Goal: Find specific page/section

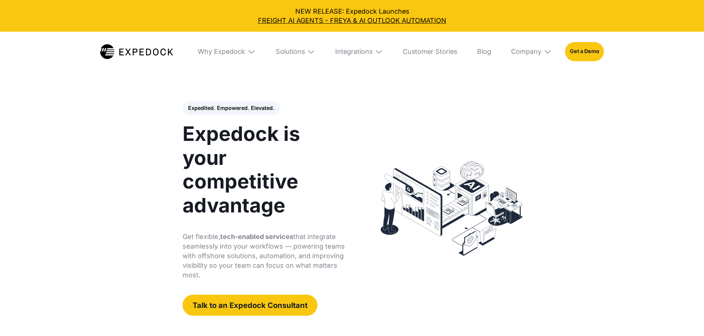
select select
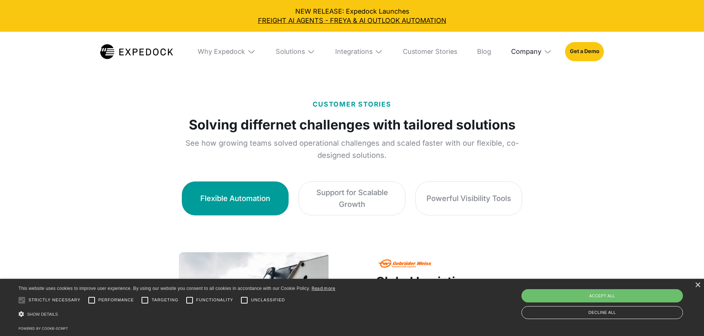
click at [536, 50] on div "Company" at bounding box center [526, 52] width 30 height 8
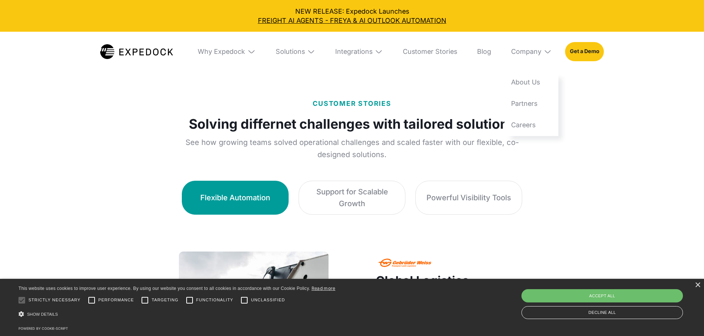
scroll to position [406, 0]
click at [541, 82] on link "About Us" at bounding box center [531, 82] width 54 height 21
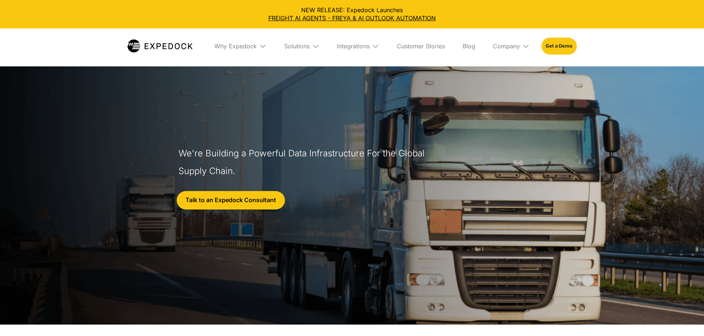
select select
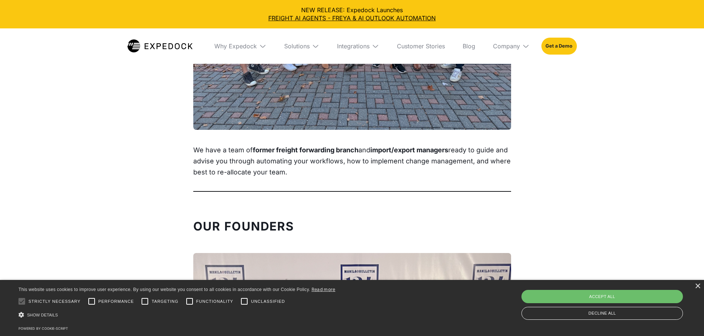
scroll to position [702, 0]
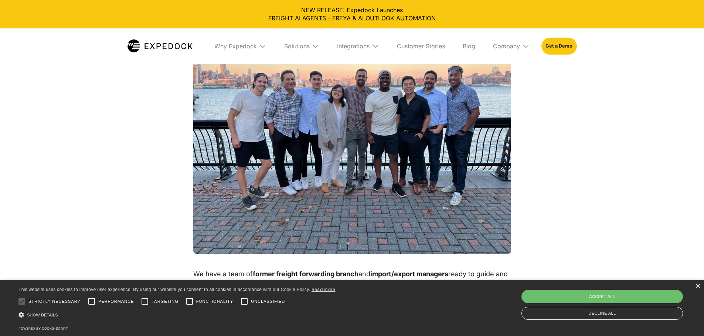
drag, startPoint x: 550, startPoint y: 121, endPoint x: 547, endPoint y: 144, distance: 23.0
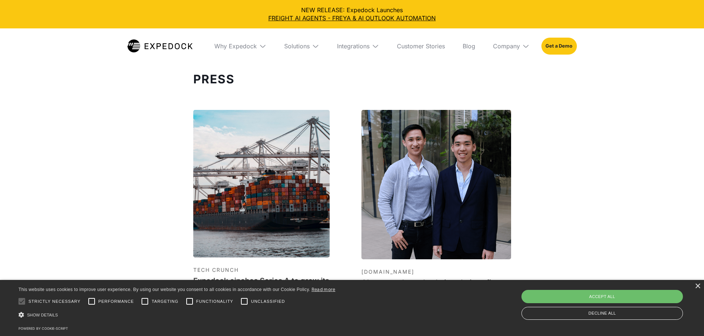
scroll to position [2357, 0]
